Goal: Use online tool/utility: Utilize a website feature to perform a specific function

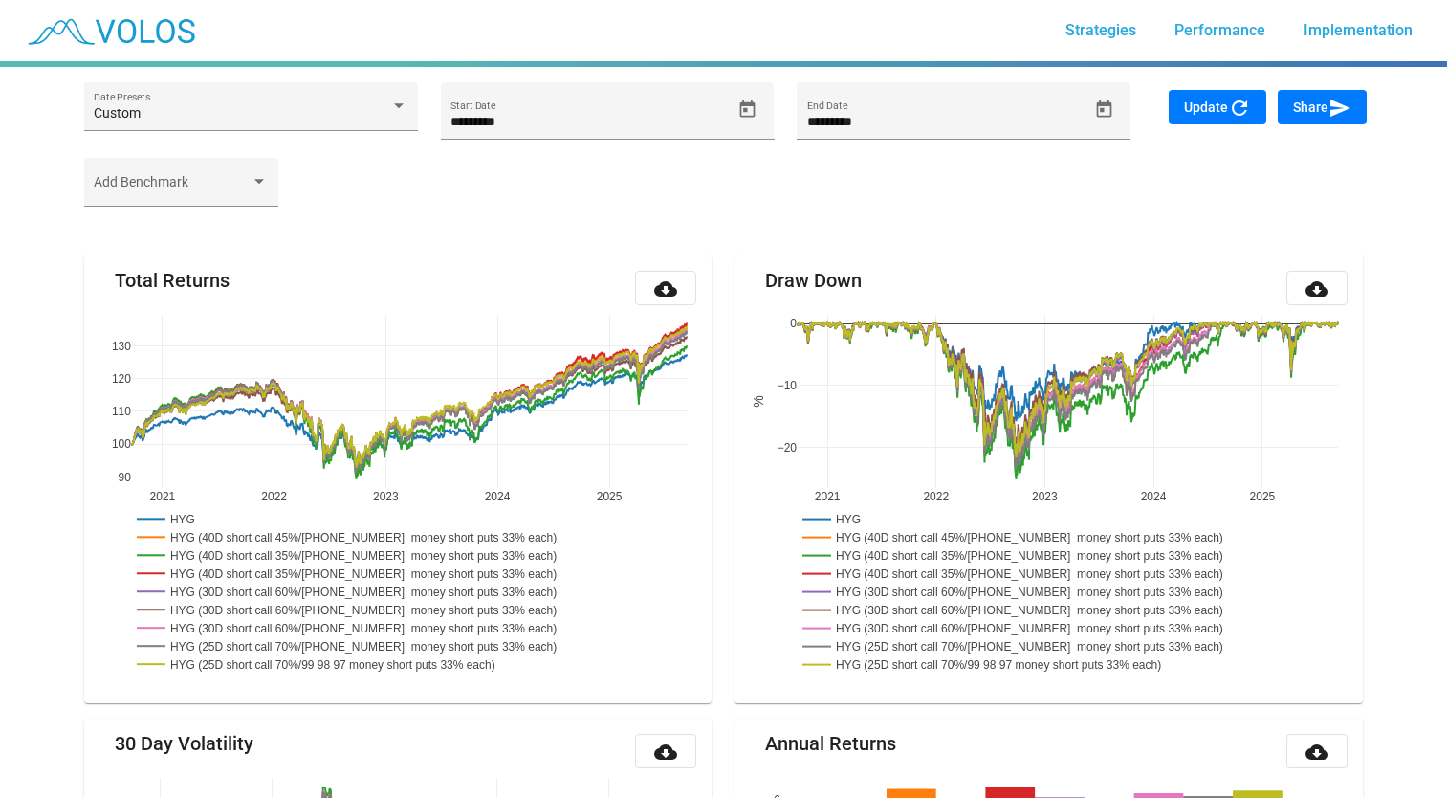
scroll to position [12, 0]
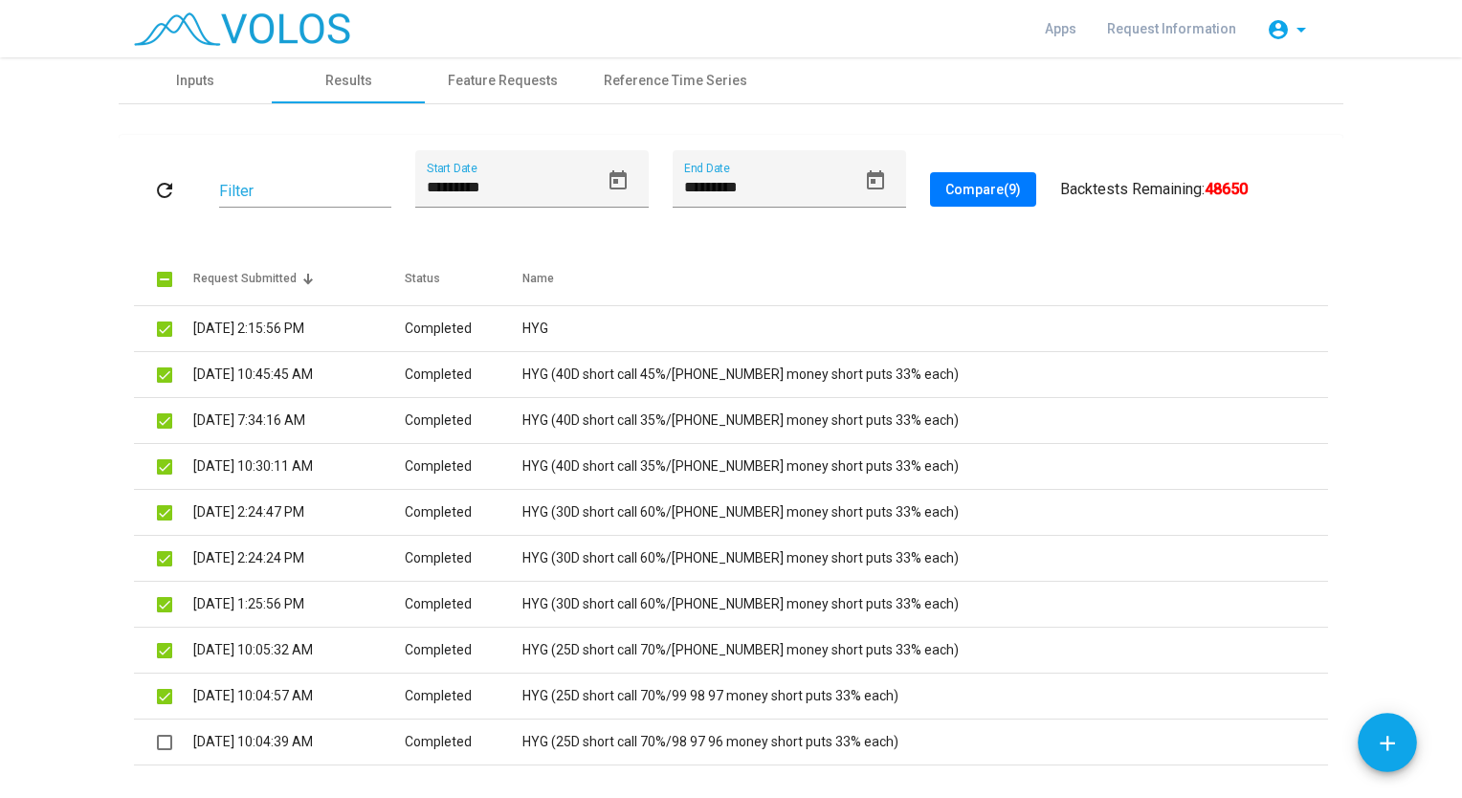
click at [143, 199] on button "refresh" at bounding box center [164, 189] width 61 height 34
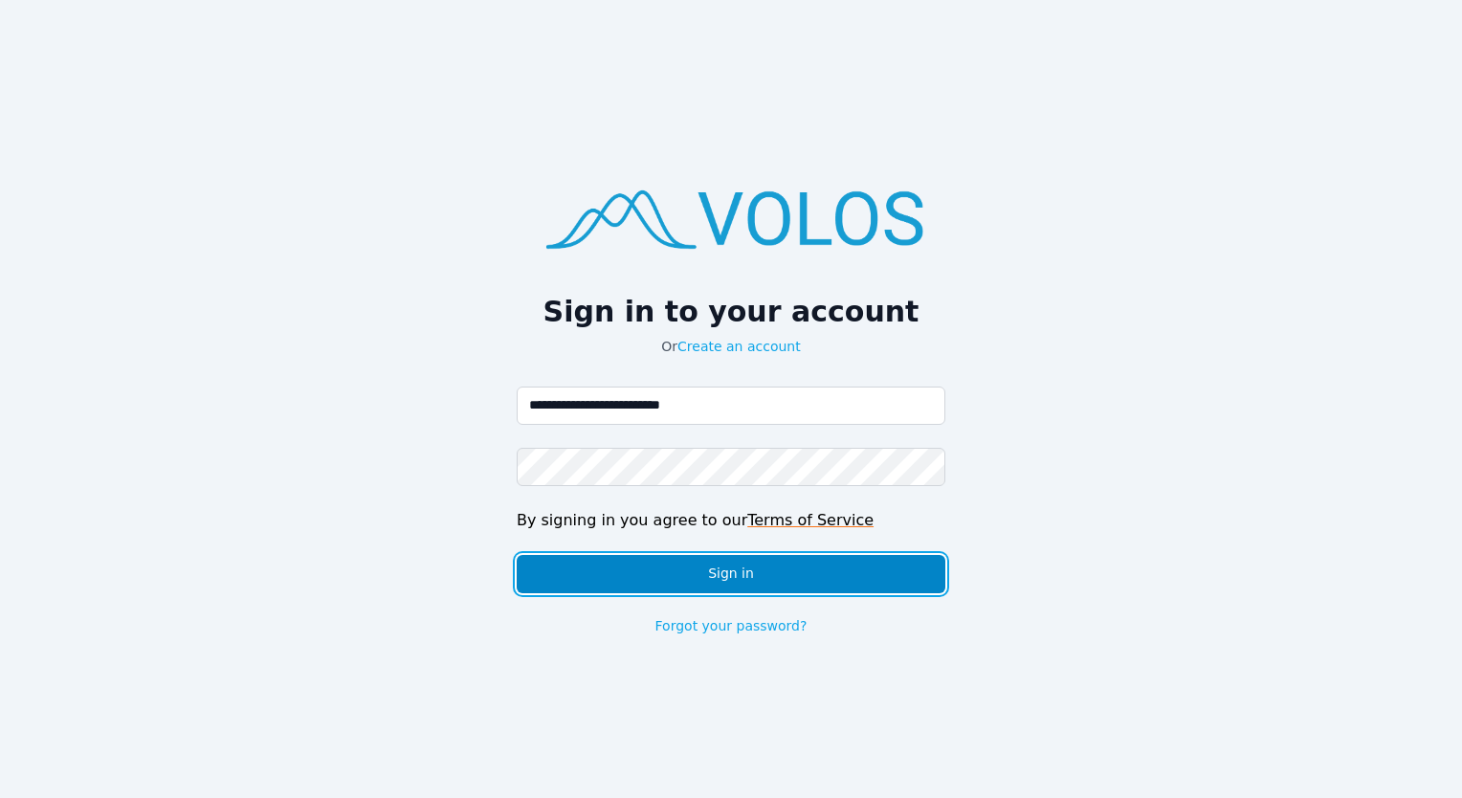
click at [548, 571] on button "Sign in" at bounding box center [731, 574] width 429 height 38
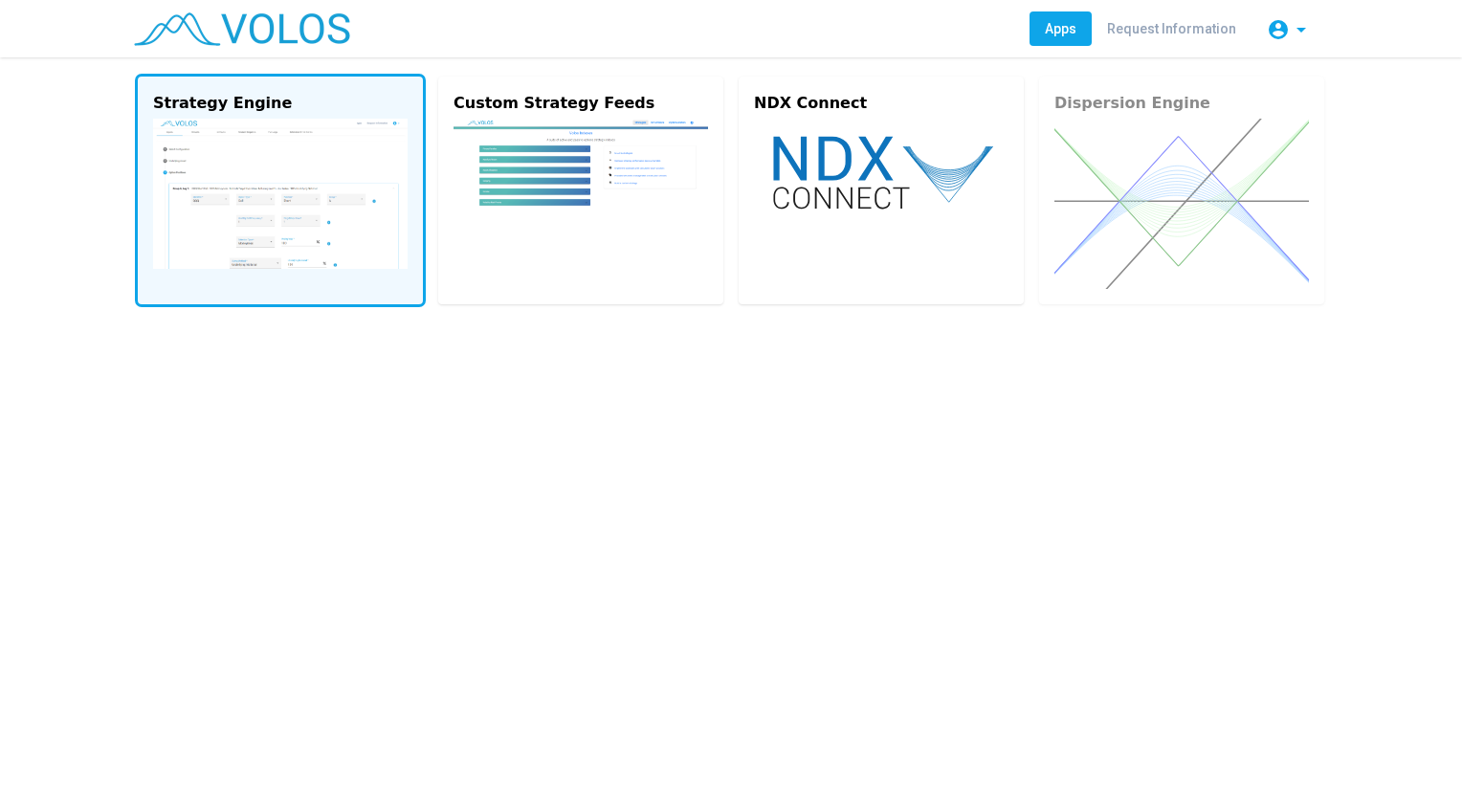
click at [328, 194] on img at bounding box center [280, 194] width 254 height 150
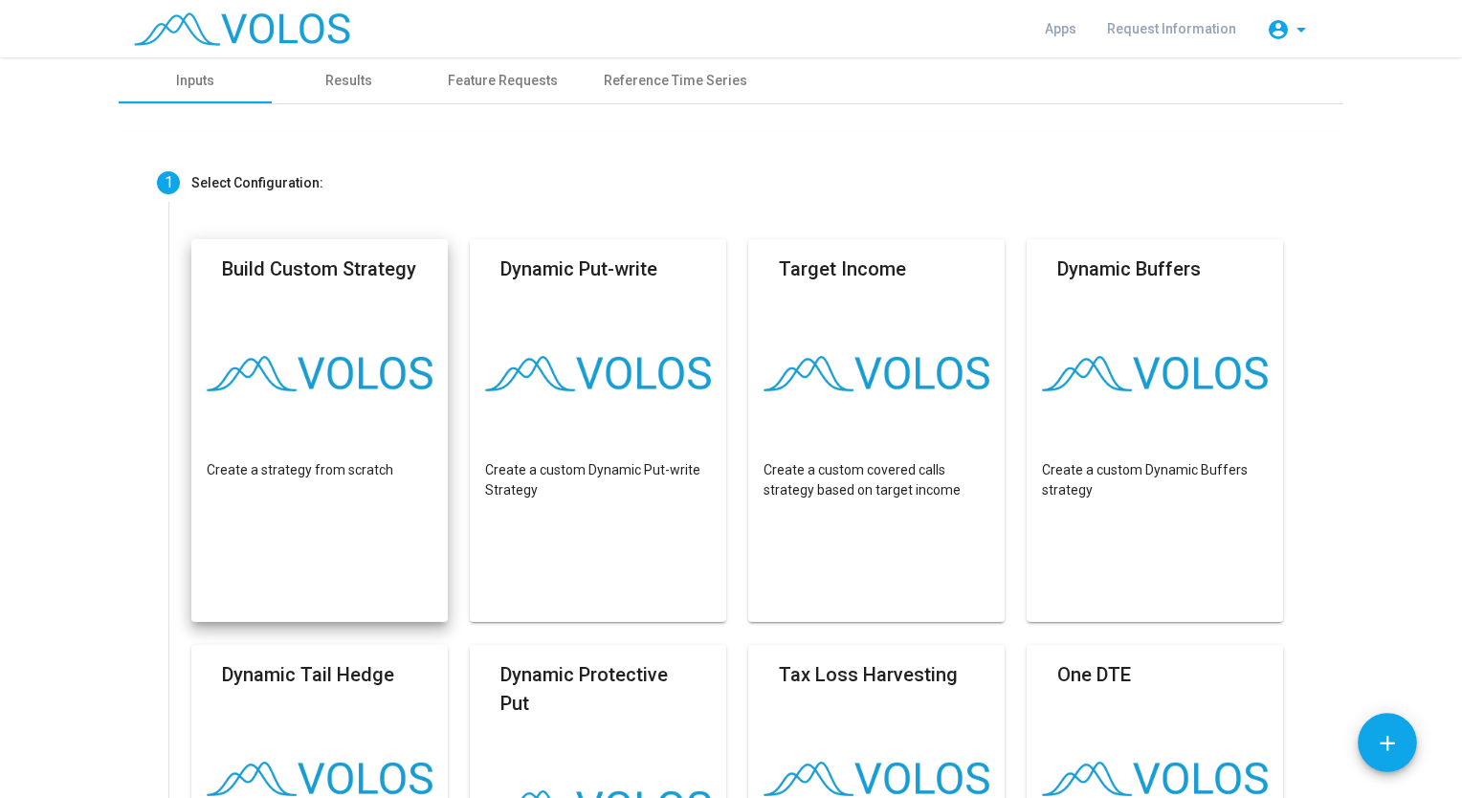
click at [314, 363] on img at bounding box center [320, 373] width 226 height 35
